Goal: Information Seeking & Learning: Learn about a topic

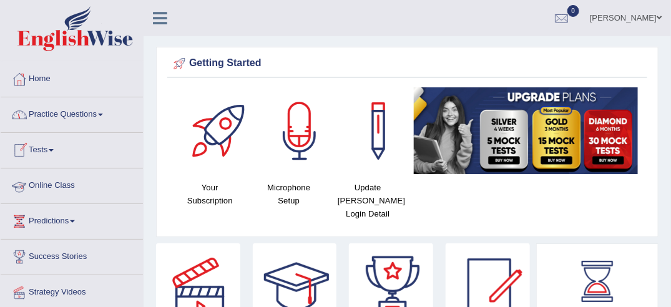
click at [48, 181] on link "Online Class" at bounding box center [72, 184] width 142 height 31
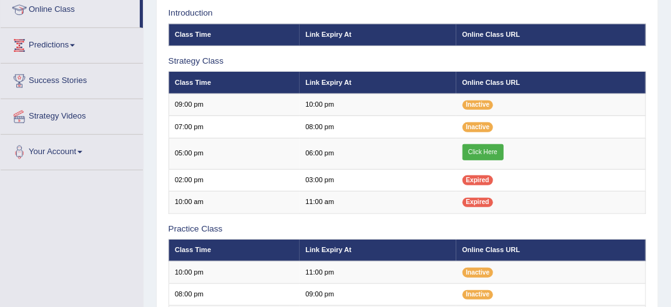
scroll to position [177, 0]
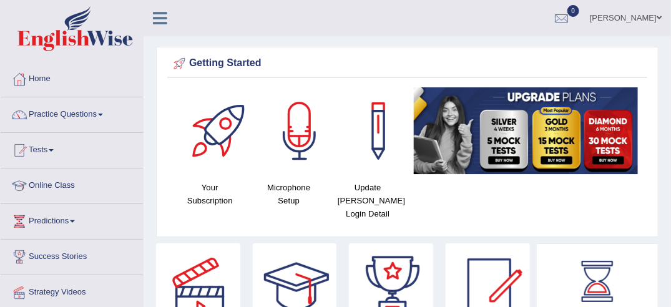
click at [49, 182] on link "Online Class" at bounding box center [72, 184] width 142 height 31
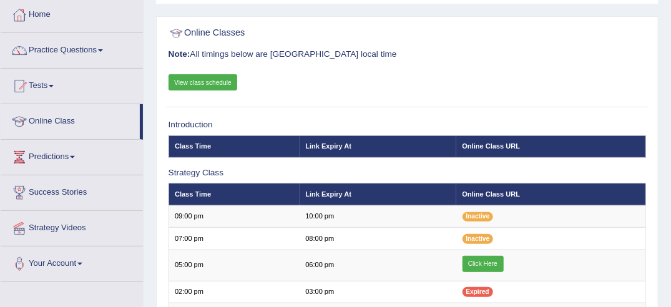
scroll to position [63, 0]
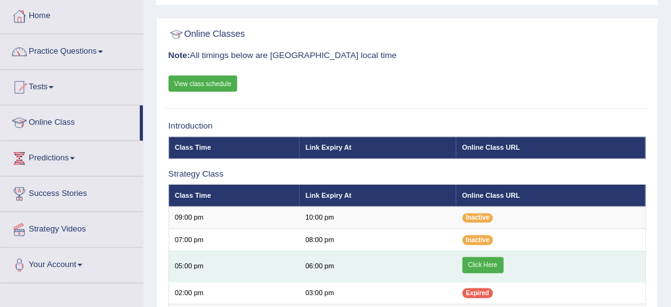
click at [482, 259] on link "Click Here" at bounding box center [483, 265] width 41 height 16
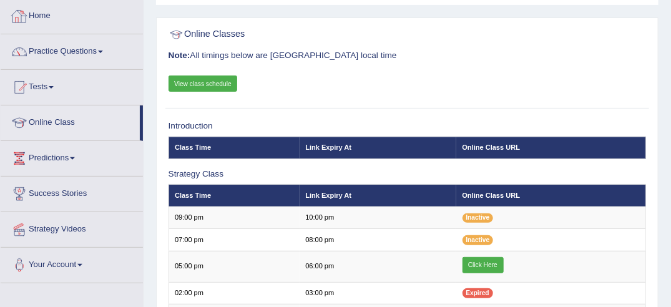
click at [39, 19] on link "Home" at bounding box center [72, 14] width 142 height 31
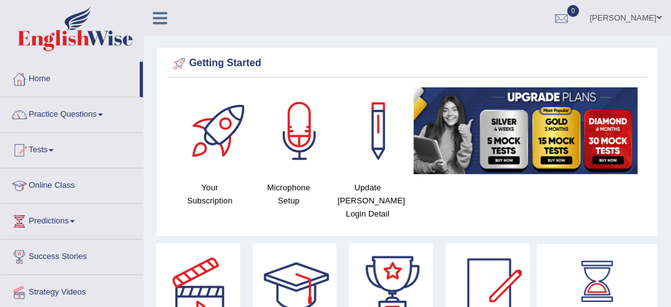
click at [52, 182] on link "Online Class" at bounding box center [72, 184] width 142 height 31
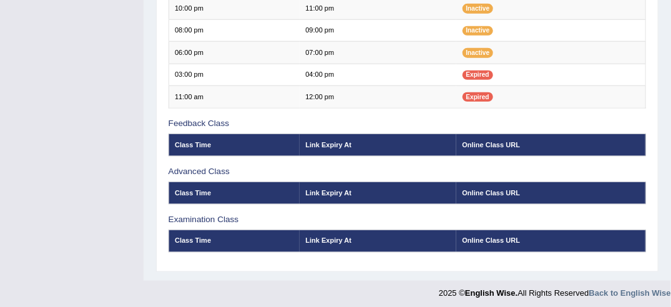
scroll to position [171, 0]
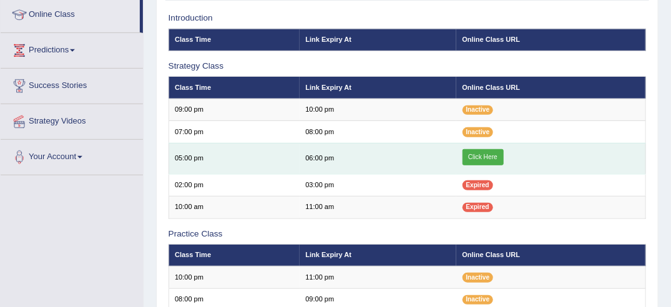
click at [625, 145] on td "Click Here" at bounding box center [551, 158] width 190 height 31
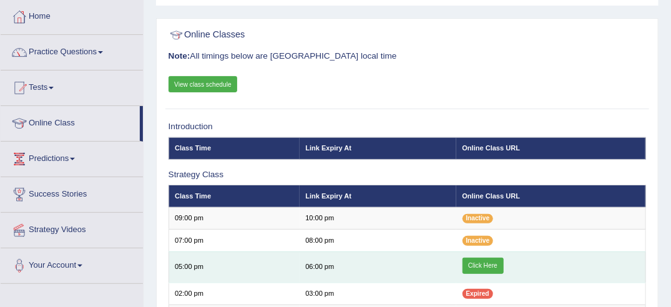
scroll to position [54, 0]
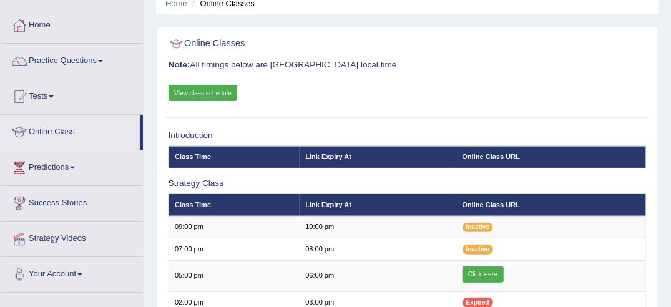
click at [208, 86] on link "View class schedule" at bounding box center [203, 93] width 69 height 16
click at [60, 129] on link "Online Class" at bounding box center [70, 130] width 139 height 31
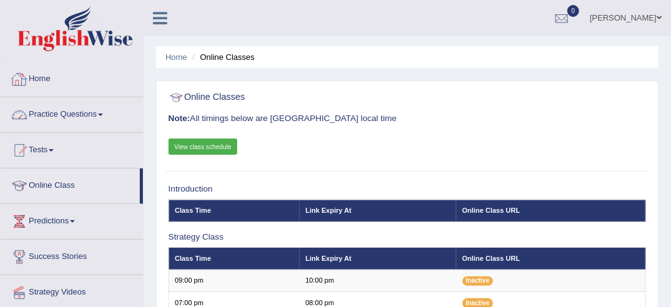
click at [43, 76] on link "Home" at bounding box center [72, 77] width 142 height 31
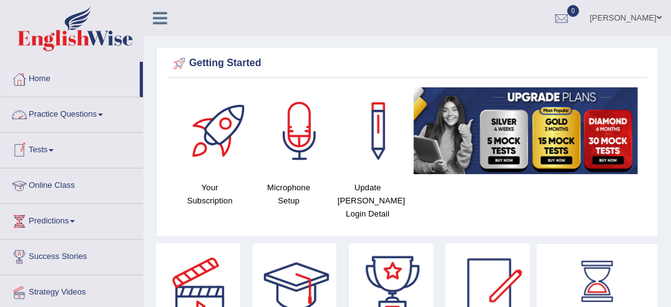
click at [52, 182] on link "Online Class" at bounding box center [72, 184] width 142 height 31
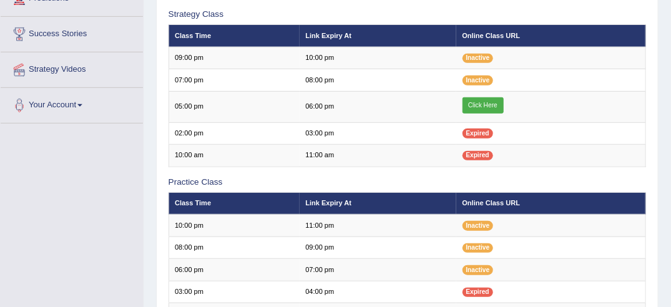
scroll to position [222, 0]
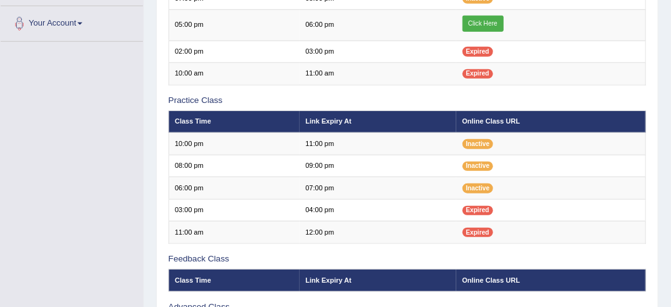
scroll to position [305, 0]
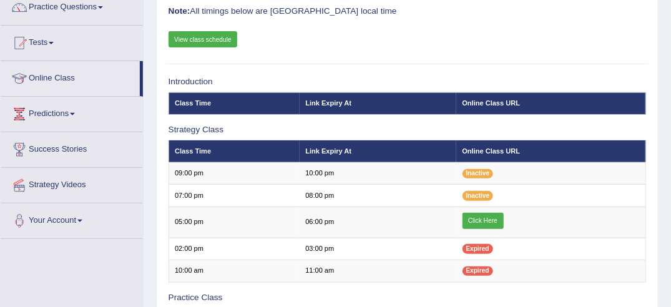
click at [367, 265] on td "11:00 am" at bounding box center [378, 271] width 157 height 22
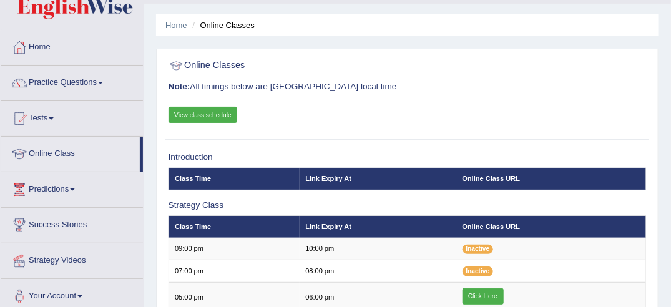
scroll to position [29, 0]
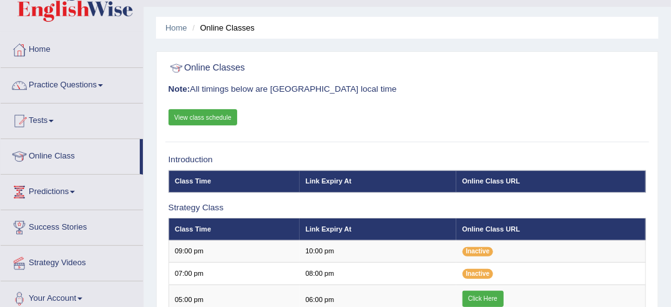
click at [103, 84] on span at bounding box center [100, 85] width 5 height 2
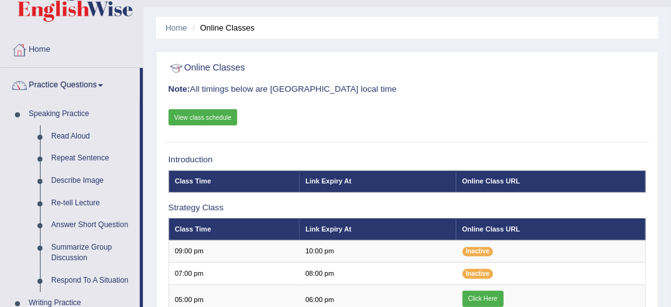
click at [203, 116] on link "View class schedule" at bounding box center [203, 117] width 69 height 16
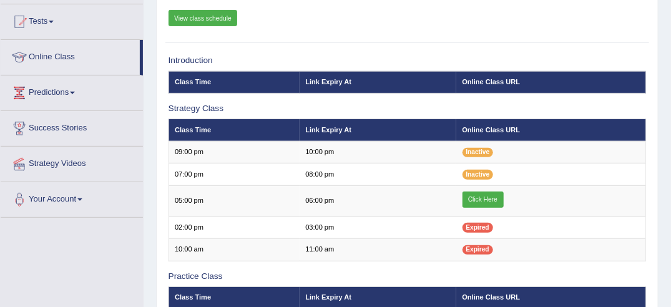
scroll to position [131, 0]
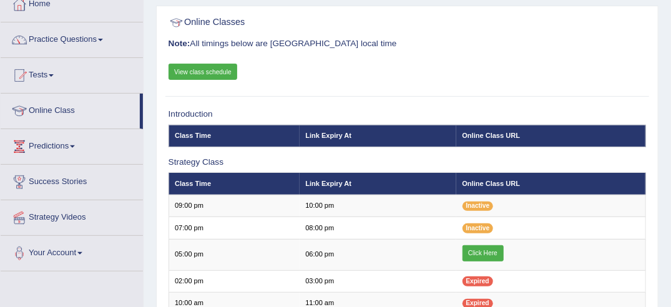
scroll to position [73, 0]
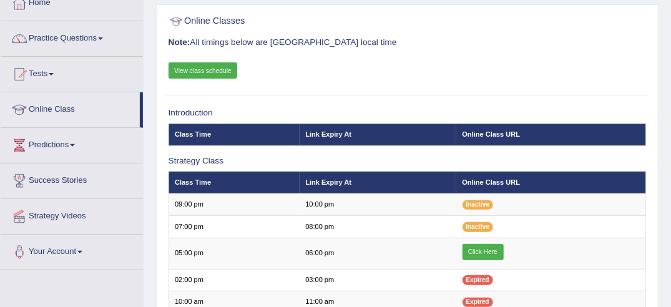
scroll to position [73, 0]
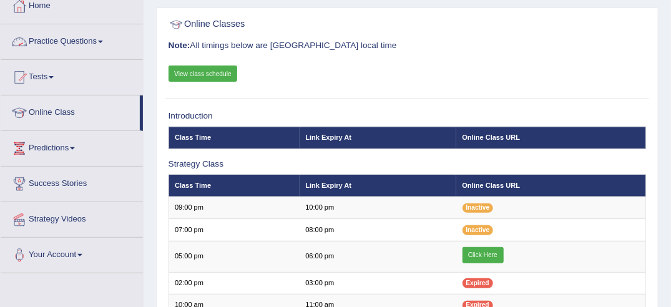
click at [102, 41] on span at bounding box center [100, 42] width 5 height 2
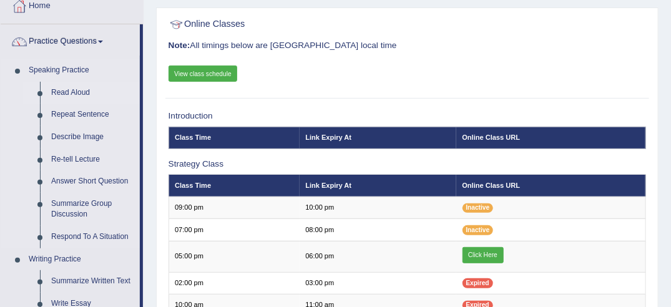
click at [72, 92] on link "Read Aloud" at bounding box center [93, 93] width 94 height 22
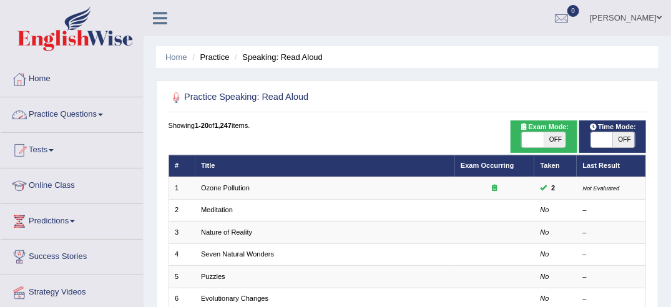
click at [103, 114] on span at bounding box center [100, 115] width 5 height 2
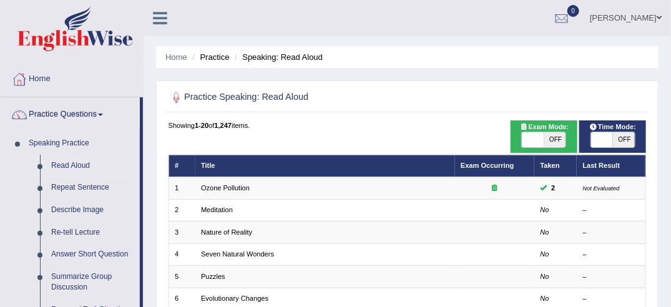
scroll to position [25, 0]
